Goal: Register for event/course

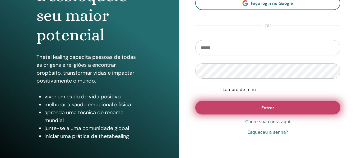
scroll to position [79, 0]
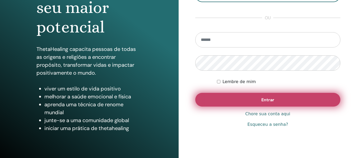
type input "**********"
click at [284, 100] on button "Entrar" at bounding box center [267, 100] width 145 height 14
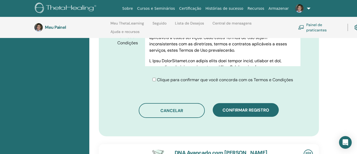
scroll to position [312, 0]
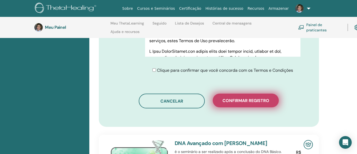
click at [247, 100] on font "Confirmar registro" at bounding box center [245, 101] width 47 height 6
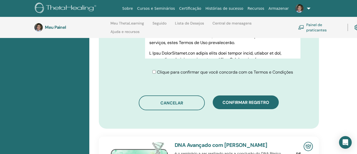
scroll to position [338, 0]
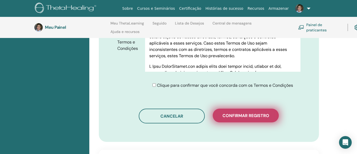
click at [241, 116] on font "Confirmar registro" at bounding box center [245, 116] width 47 height 6
click at [248, 110] on button "Confirmar registro" at bounding box center [246, 116] width 66 height 14
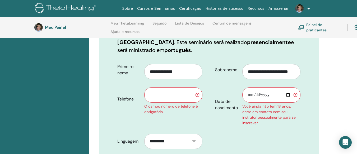
scroll to position [100, 0]
click at [153, 95] on input "text" at bounding box center [173, 94] width 58 height 15
type input "**********"
type input "*********"
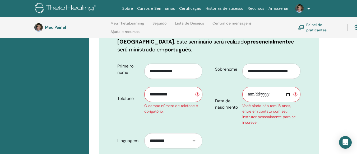
click at [262, 95] on input "Data de nascimento" at bounding box center [271, 94] width 58 height 15
type input "**********"
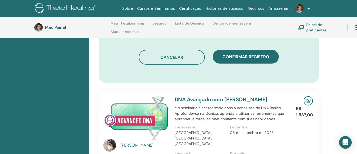
scroll to position [391, 0]
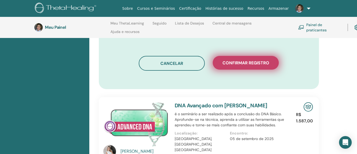
click at [239, 62] on font "Confirmar registro" at bounding box center [245, 63] width 47 height 6
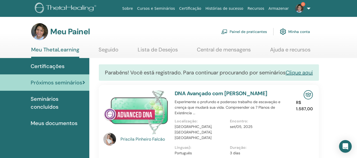
click at [114, 51] on font "Seguido" at bounding box center [109, 49] width 20 height 7
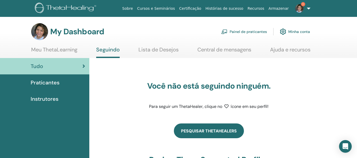
click at [205, 134] on link "Pesquisar ThetaHealers" at bounding box center [209, 131] width 70 height 15
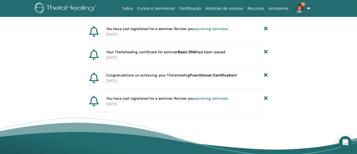
scroll to position [74, 0]
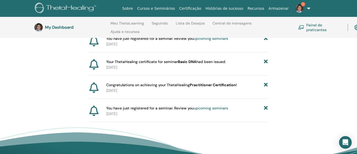
click at [188, 62] on b "Basic DNA" at bounding box center [187, 61] width 18 height 5
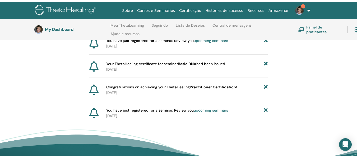
scroll to position [0, 0]
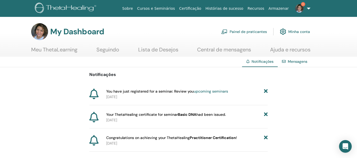
click at [297, 63] on link "Mensagens" at bounding box center [298, 61] width 20 height 5
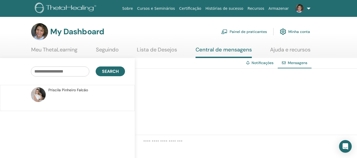
click at [257, 66] on div "Notificações" at bounding box center [260, 63] width 36 height 10
click at [56, 96] on p at bounding box center [86, 101] width 77 height 16
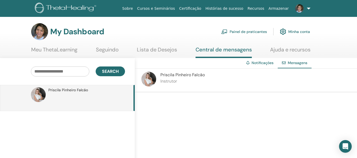
click at [262, 62] on link "Notificações" at bounding box center [263, 63] width 22 height 5
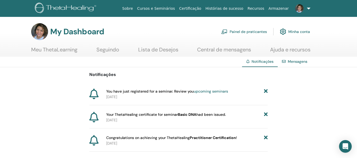
click at [56, 52] on link "Meu ThetaLearning" at bounding box center [54, 52] width 46 height 10
